Goal: Transaction & Acquisition: Purchase product/service

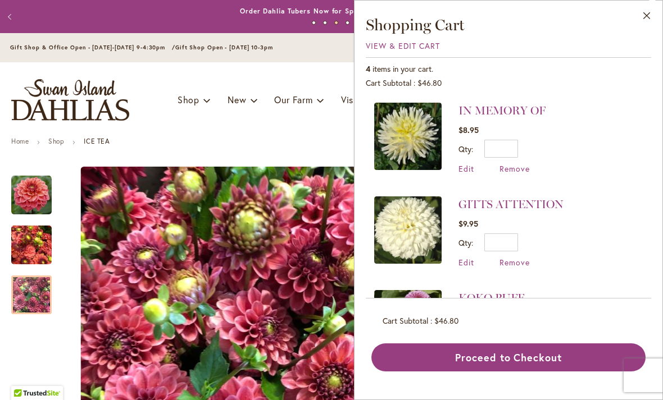
click at [0, 0] on html "Skip to Accessibility Information The store will not work correctly in the case…" at bounding box center [331, 200] width 663 height 400
click at [250, 138] on ul "Home Shop ICE TEA" at bounding box center [331, 143] width 640 height 10
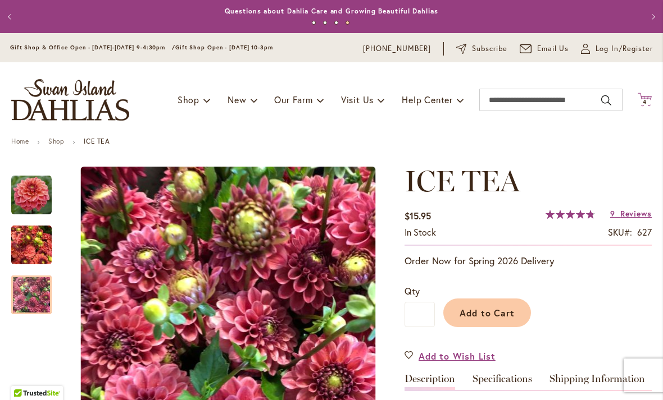
click at [645, 105] on icon "Cart .cls-1 { fill: #231f20; }" at bounding box center [644, 100] width 14 height 14
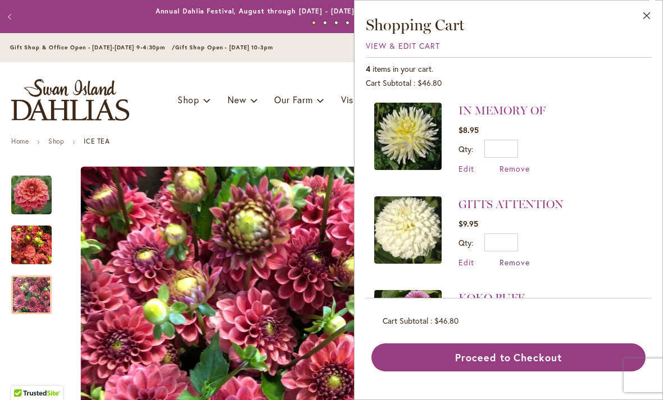
click at [516, 259] on span "Remove" at bounding box center [514, 262] width 30 height 11
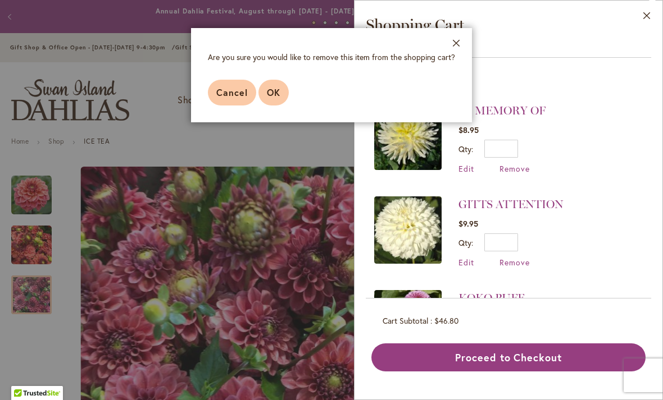
click at [277, 84] on button "OK" at bounding box center [273, 93] width 30 height 26
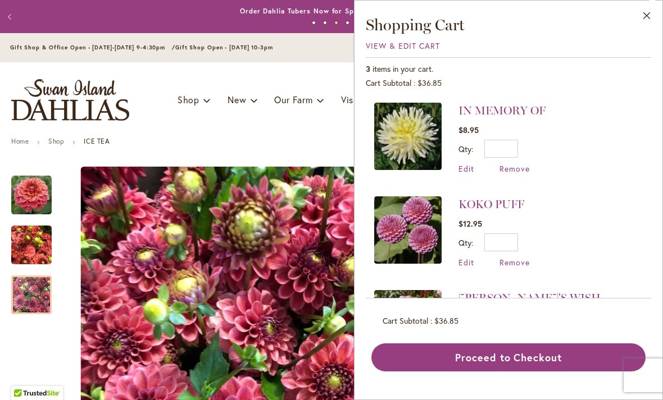
click at [412, 124] on img at bounding box center [407, 136] width 67 height 67
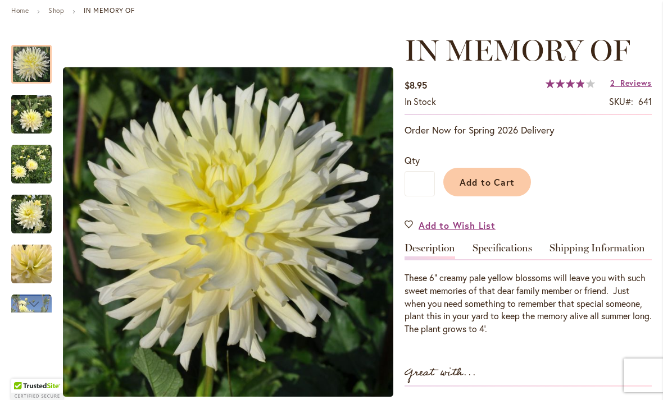
scroll to position [129, 0]
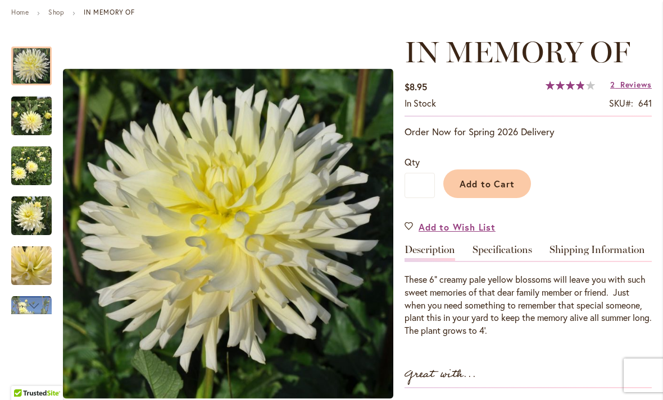
click at [30, 213] on img "IN MEMORY OF" at bounding box center [31, 216] width 40 height 40
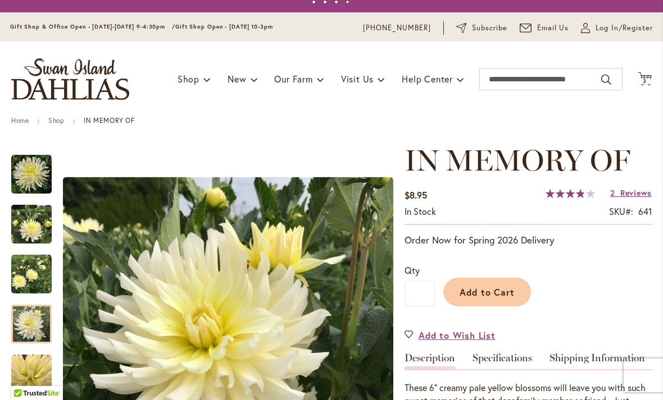
scroll to position [20, 0]
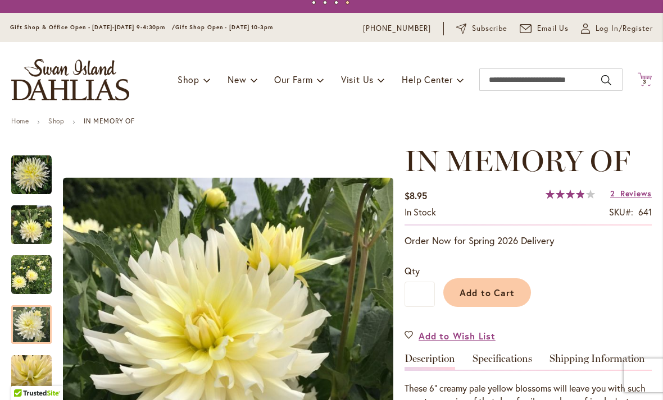
click at [645, 79] on span "3" at bounding box center [644, 81] width 4 height 7
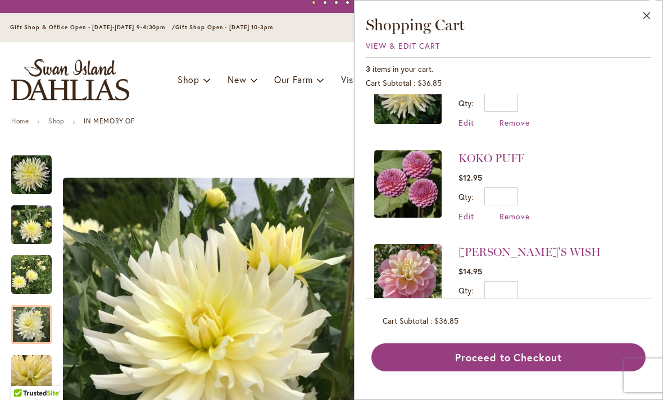
scroll to position [45, 0]
click at [399, 273] on img at bounding box center [407, 278] width 67 height 67
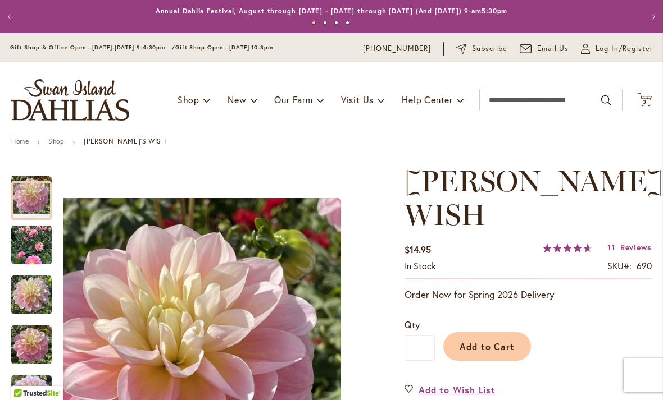
click at [28, 243] on img "Gabbie's Wish" at bounding box center [31, 245] width 40 height 40
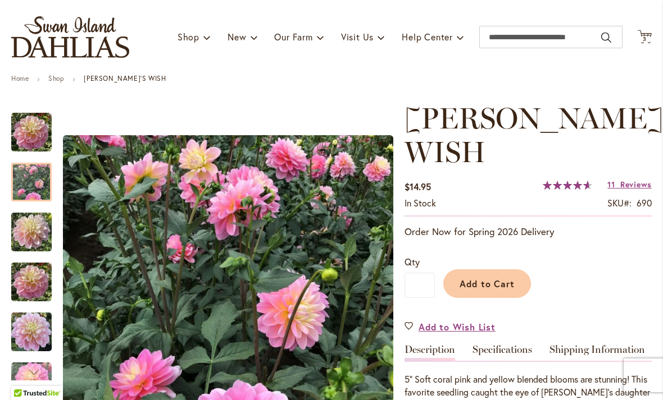
scroll to position [66, 0]
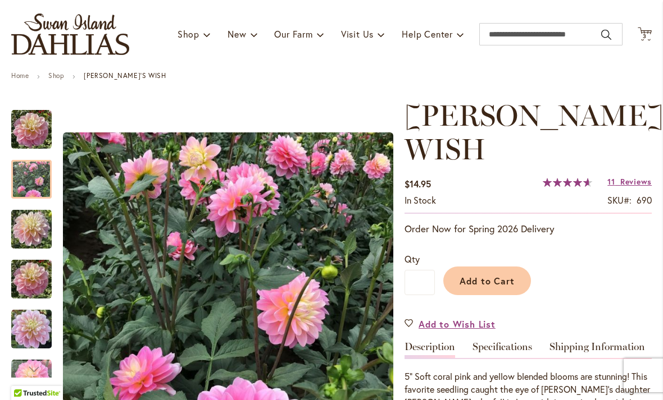
click at [34, 222] on img "GABBIE'S WISH" at bounding box center [31, 230] width 40 height 54
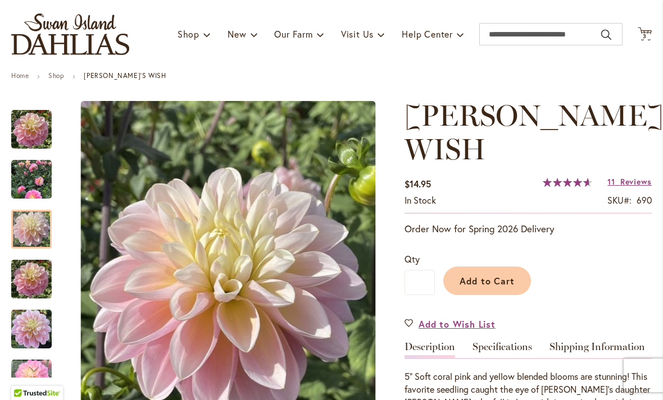
click at [41, 271] on img "GABBIE'S WISH" at bounding box center [31, 280] width 40 height 54
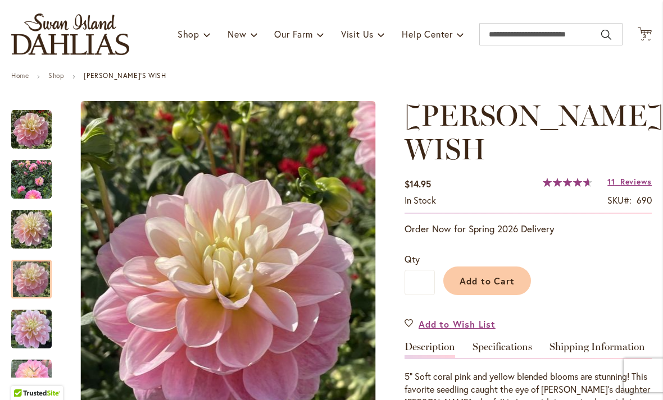
click at [35, 330] on img "GABBIE'S WISH" at bounding box center [31, 330] width 40 height 54
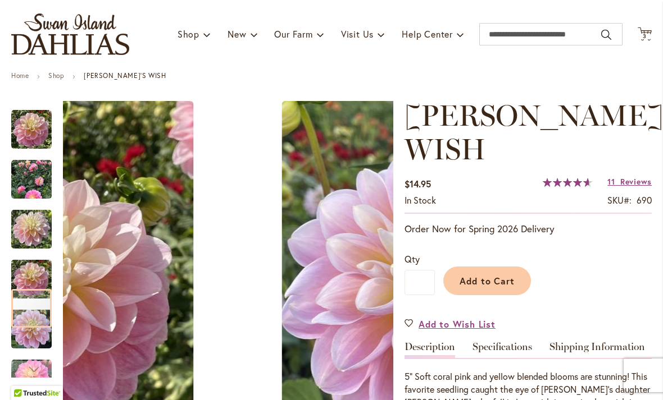
click at [29, 174] on img "Gabbie's Wish" at bounding box center [31, 179] width 40 height 40
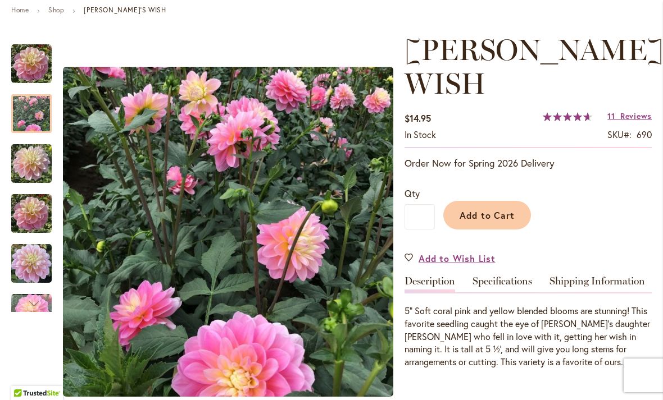
scroll to position [159, 0]
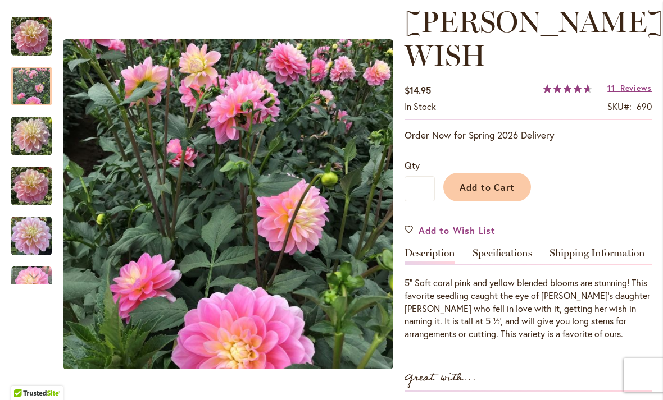
click at [34, 134] on img "GABBIE'S WISH" at bounding box center [31, 137] width 40 height 54
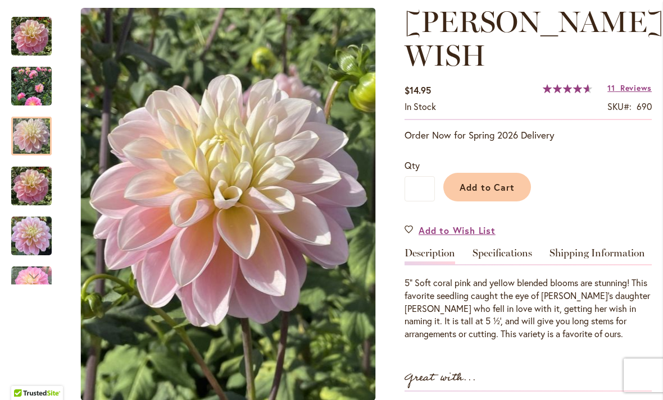
click at [42, 130] on div at bounding box center [31, 136] width 40 height 39
click at [35, 134] on div at bounding box center [31, 136] width 40 height 39
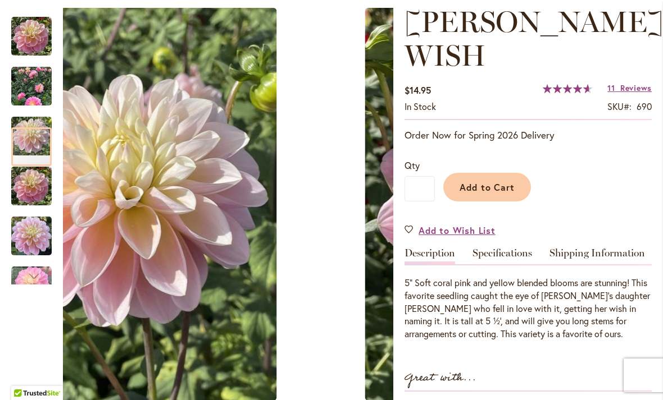
click at [29, 186] on img "GABBIE'S WISH" at bounding box center [31, 186] width 40 height 54
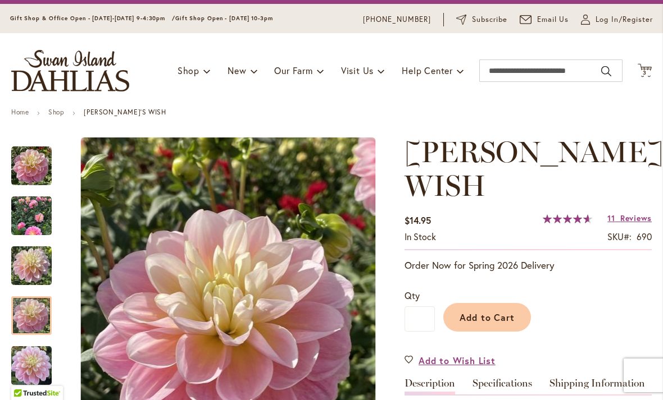
scroll to position [26, 0]
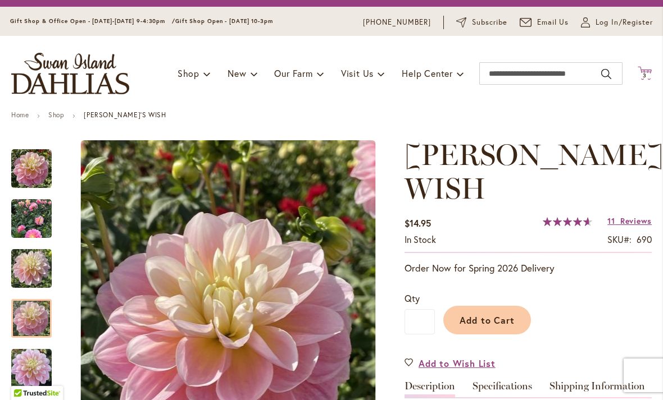
click at [645, 66] on icon "Cart .cls-1 { fill: #231f20; }" at bounding box center [644, 73] width 14 height 14
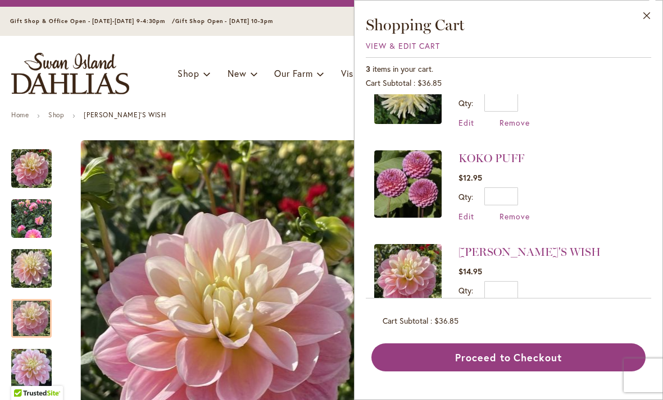
scroll to position [45, 0]
